Goal: Information Seeking & Learning: Find specific fact

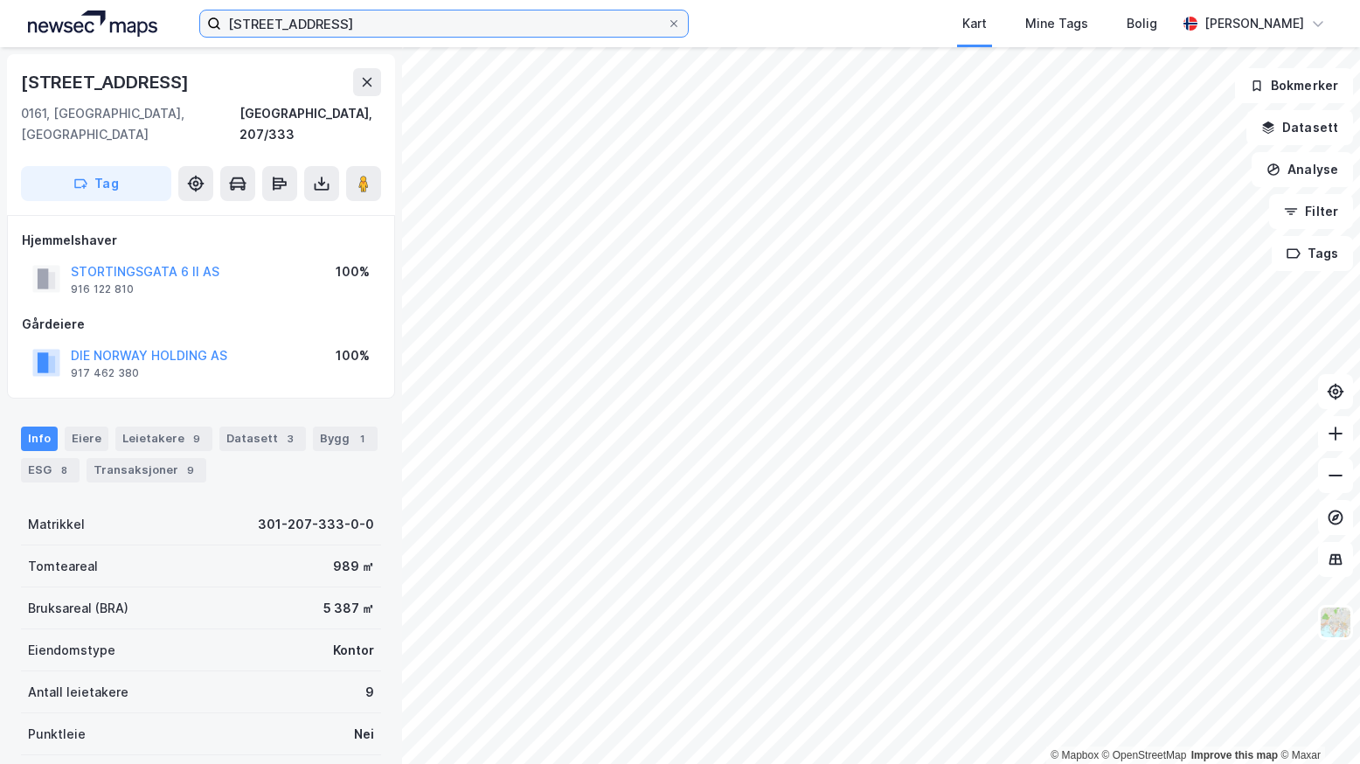
click at [379, 20] on input "[STREET_ADDRESS]" at bounding box center [444, 23] width 446 height 26
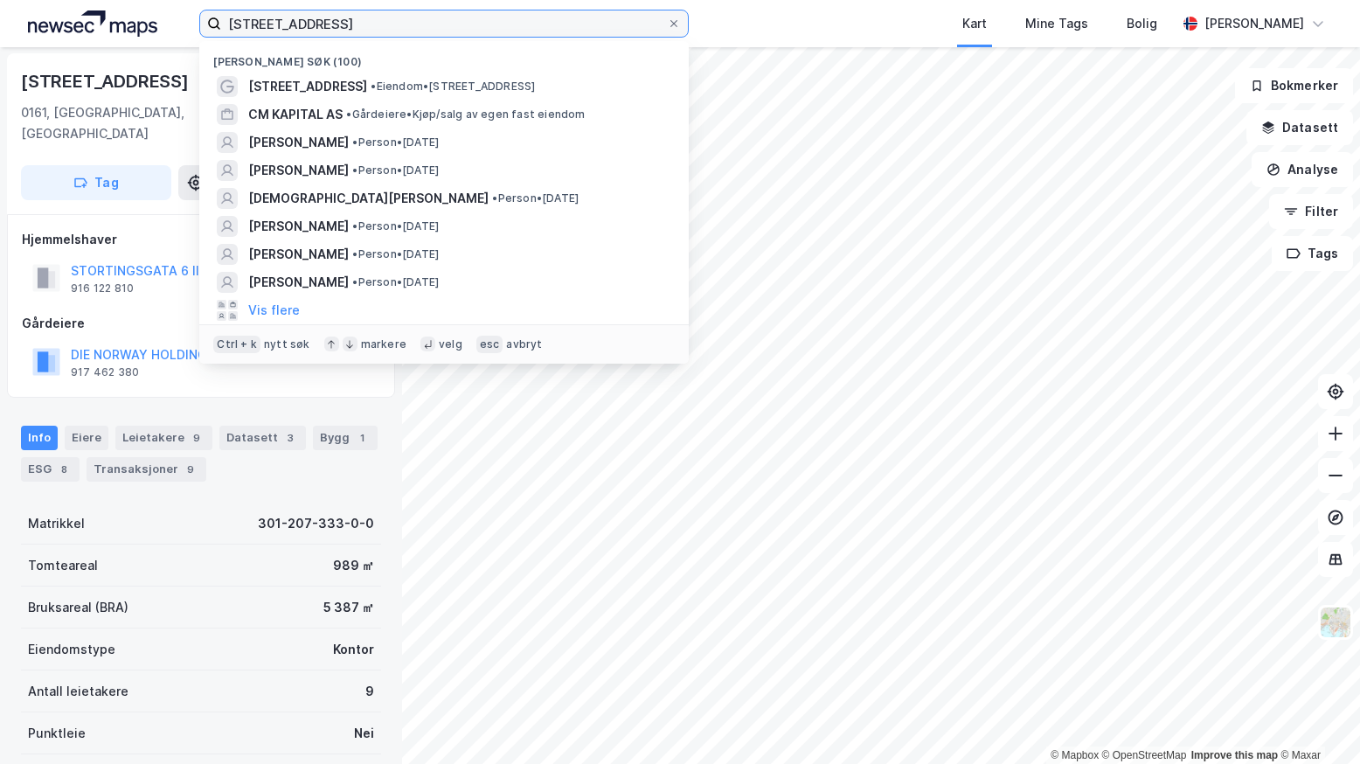
click at [379, 20] on input "[STREET_ADDRESS]" at bounding box center [444, 23] width 446 height 26
paste input "[PERSON_NAME]"
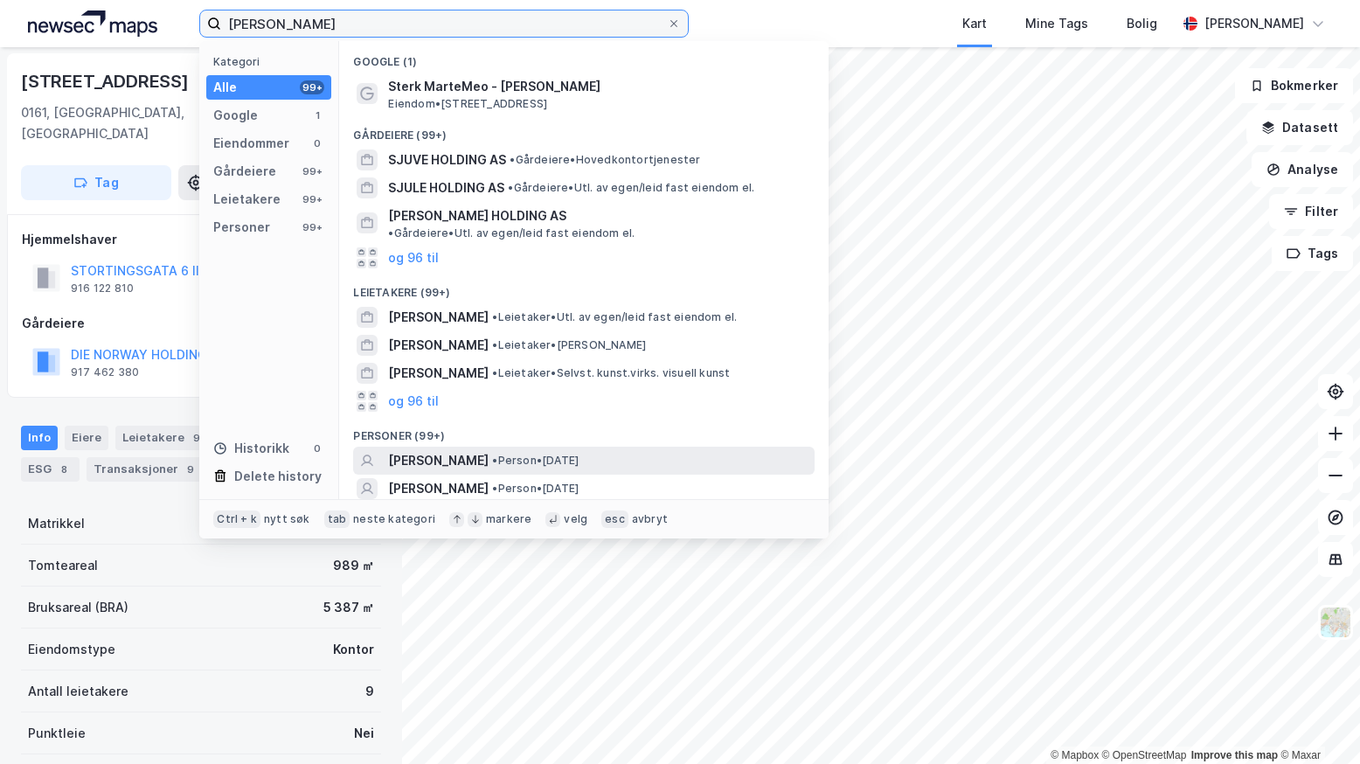
type input "[PERSON_NAME]"
click at [451, 450] on span "[PERSON_NAME]" at bounding box center [438, 460] width 101 height 21
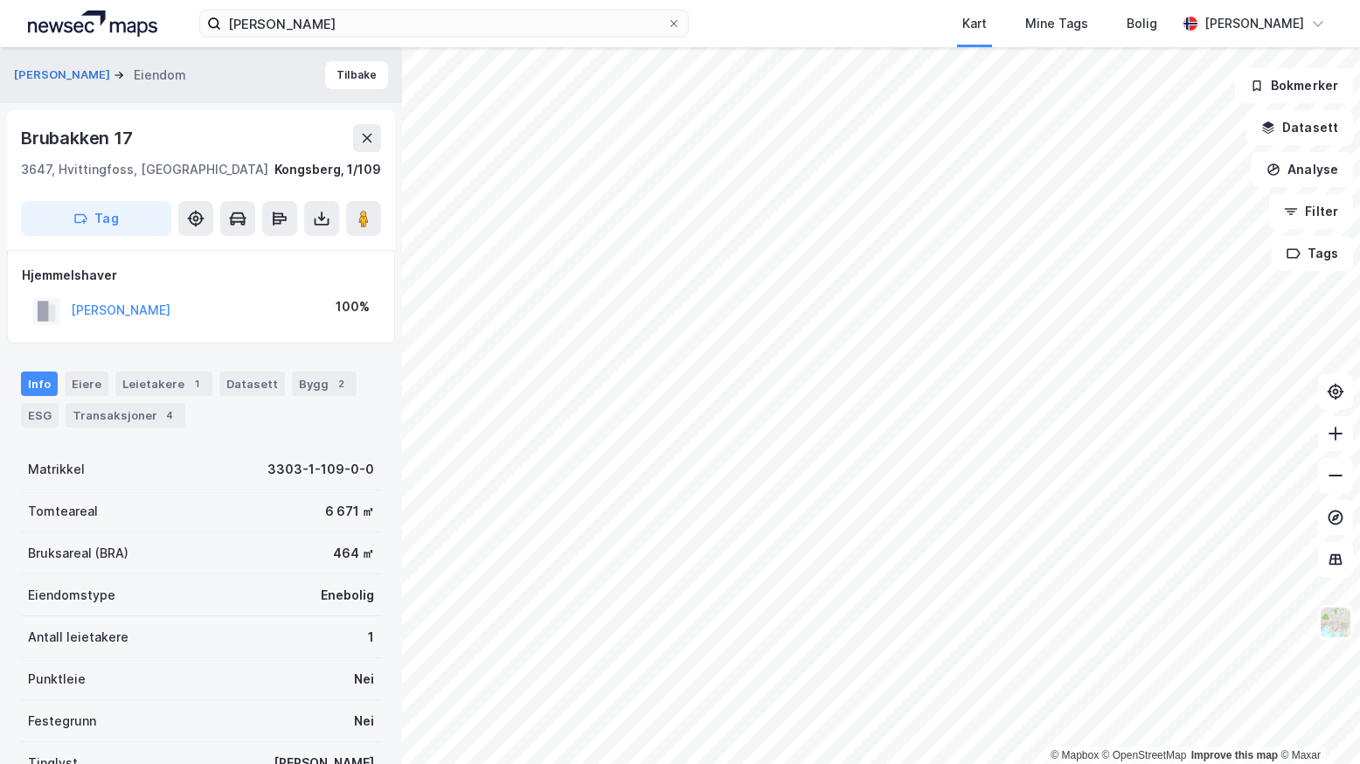
scroll to position [1, 0]
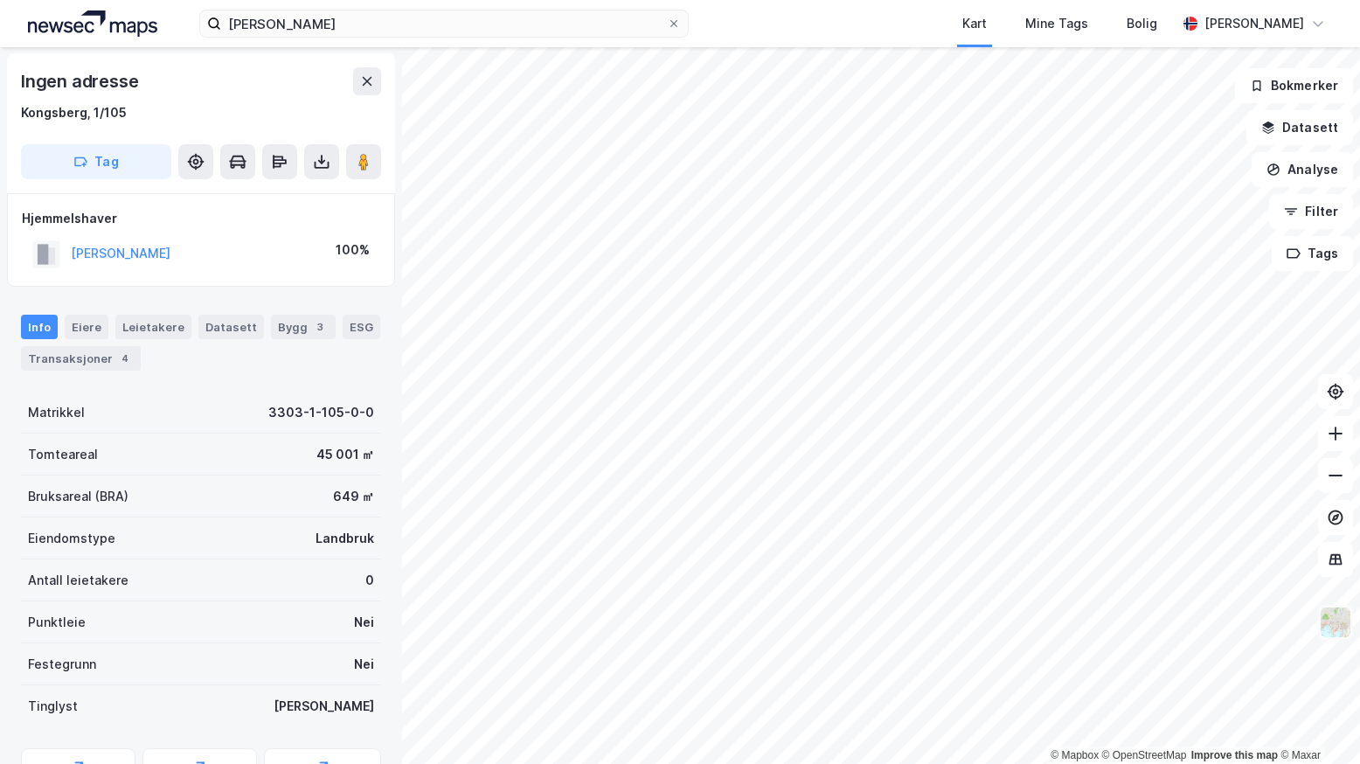
click at [1336, 628] on img at bounding box center [1335, 622] width 33 height 33
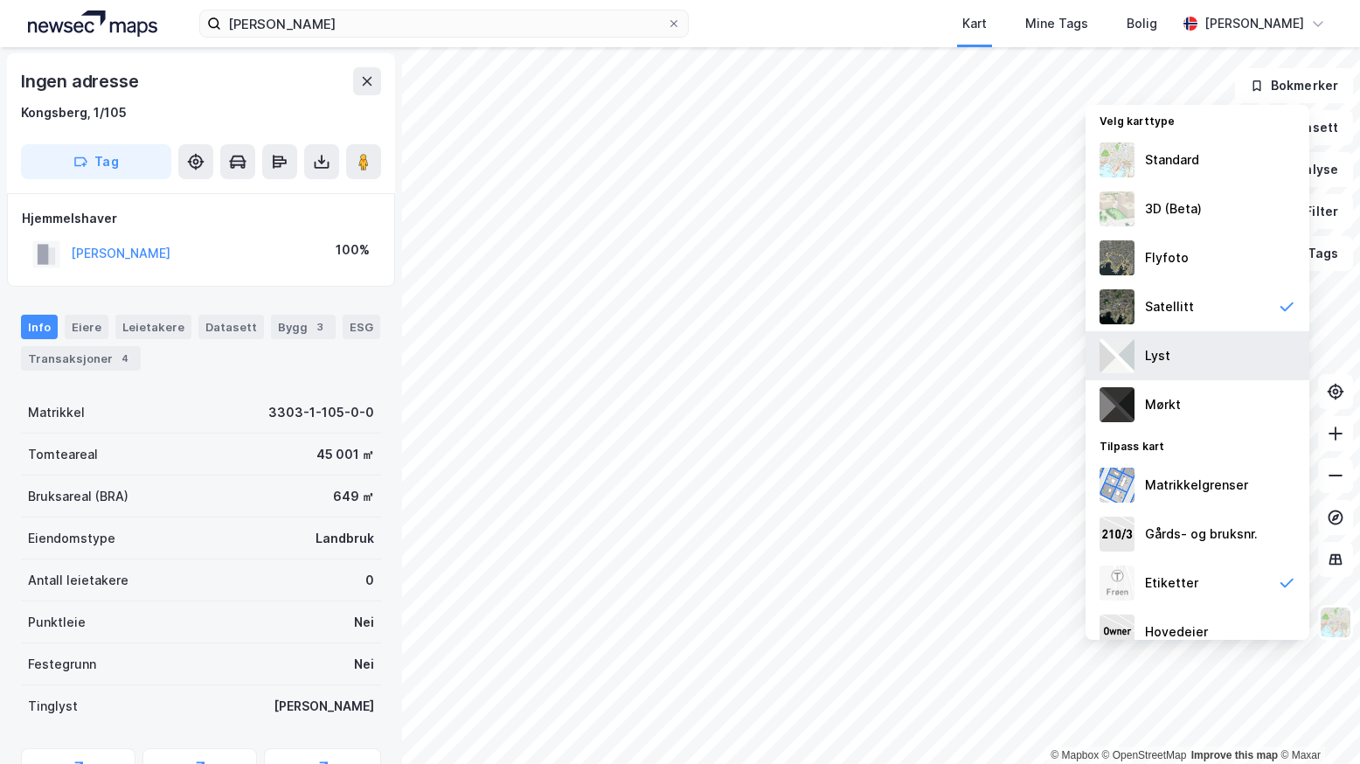
scroll to position [0, 0]
